Goal: Information Seeking & Learning: Learn about a topic

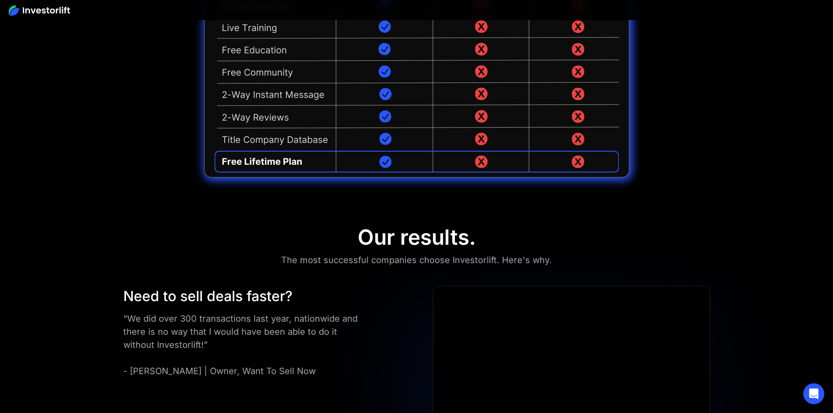
scroll to position [2404, 0]
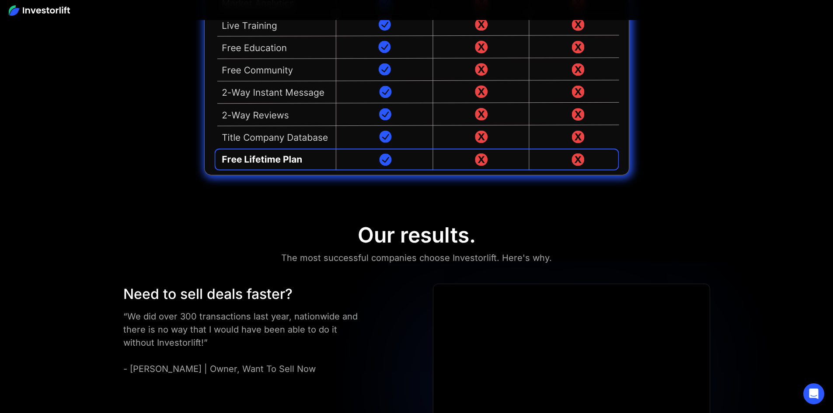
click at [193, 310] on div "“We did over 300 transactions last year, nationwide and there is no way that I …" at bounding box center [240, 343] width 235 height 66
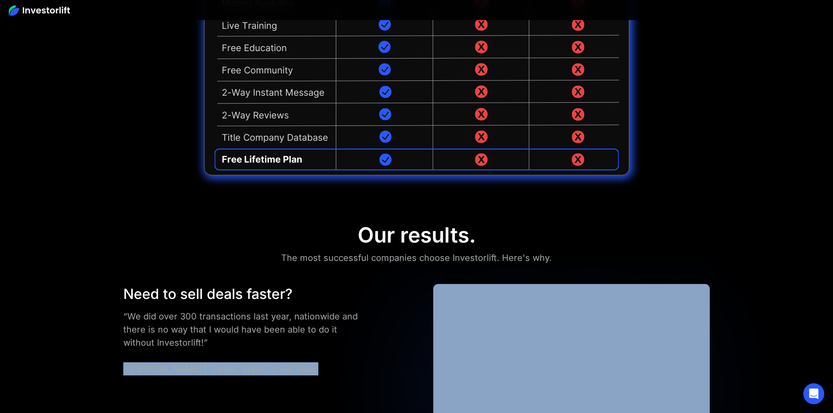
click at [193, 310] on div "“We did over 300 transactions last year, nationwide and there is no way that I …" at bounding box center [240, 343] width 235 height 66
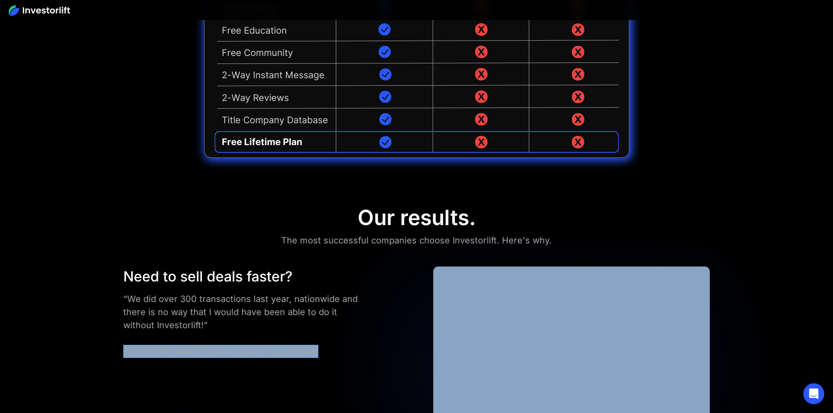
scroll to position [2491, 0]
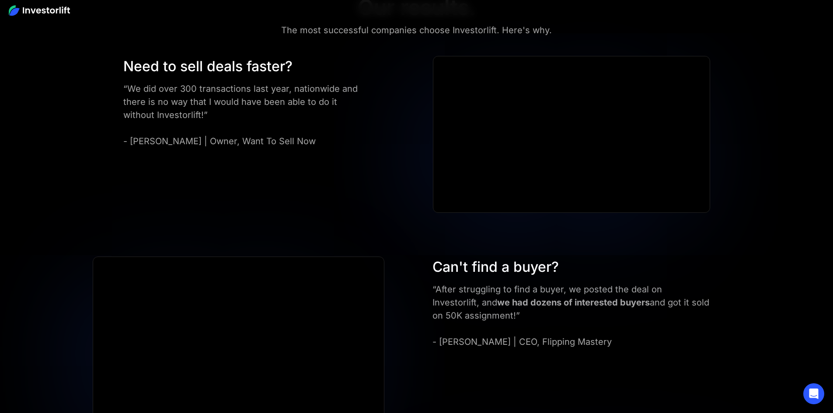
scroll to position [2666, 0]
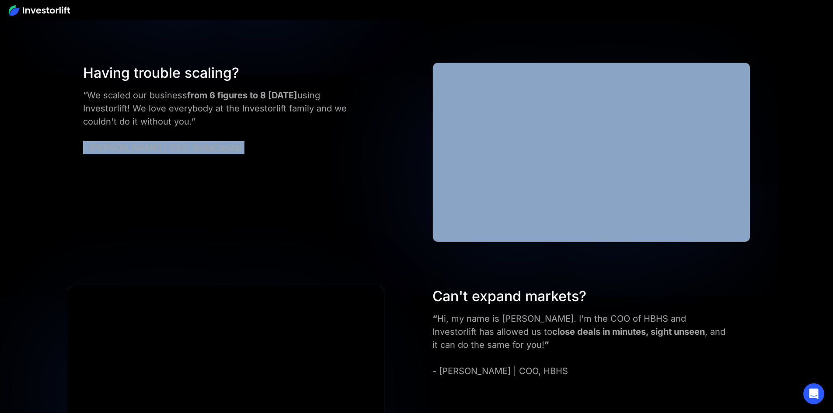
scroll to position [3059, 0]
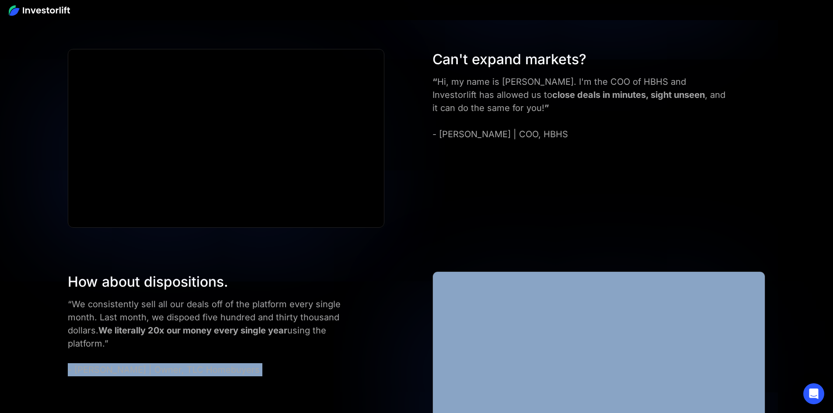
scroll to position [3278, 0]
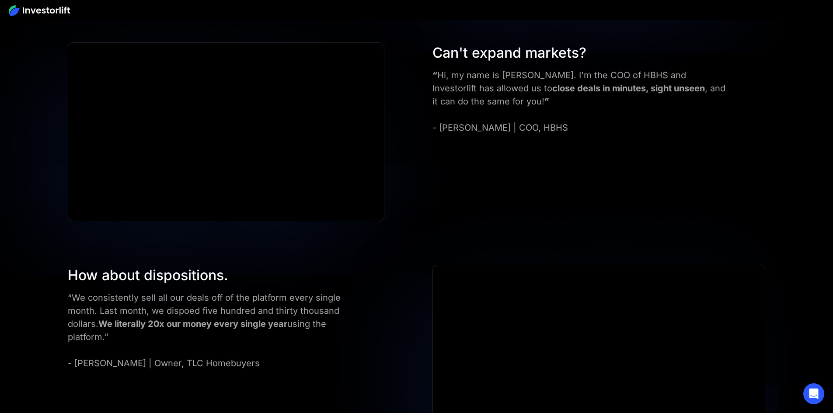
click at [93, 80] on div "Need to sell deals faster? “We did over 300 transactions last year, nationwide …" at bounding box center [416, 158] width 833 height 1497
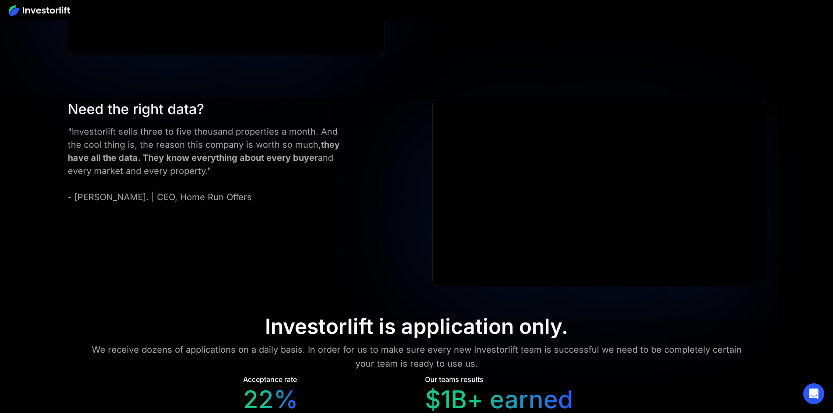
scroll to position [3933, 0]
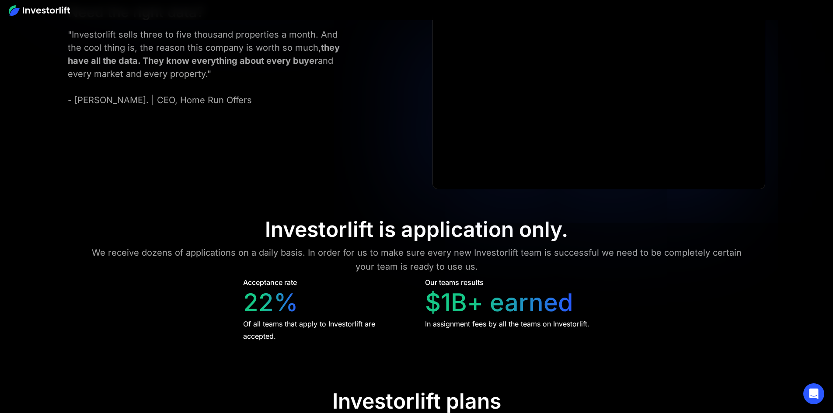
scroll to position [3990, 0]
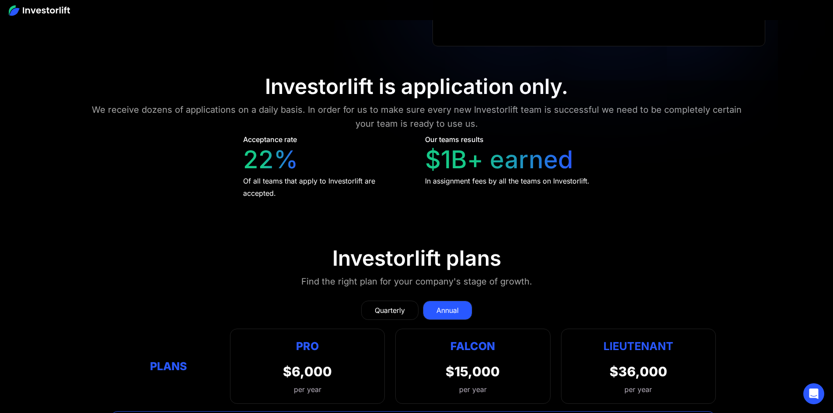
scroll to position [4165, 0]
